Goal: Find contact information: Find contact information

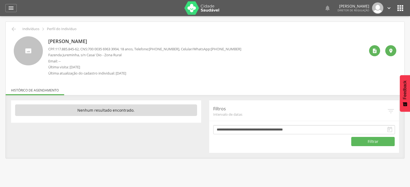
drag, startPoint x: 216, startPoint y: 49, endPoint x: 244, endPoint y: 47, distance: 28.4
click at [244, 47] on div "[PERSON_NAME] CPF: 117.885.845-62 , CNS: [PHONE_NUMBER] , 18 anos, Telefone: [P…" at bounding box center [206, 57] width 317 height 42
copy span "[PHONE_NUMBER]"
click at [399, 5] on icon "" at bounding box center [400, 8] width 9 height 9
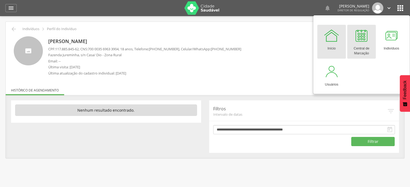
click at [363, 41] on div at bounding box center [361, 35] width 16 height 16
